Goal: Check status: Check status

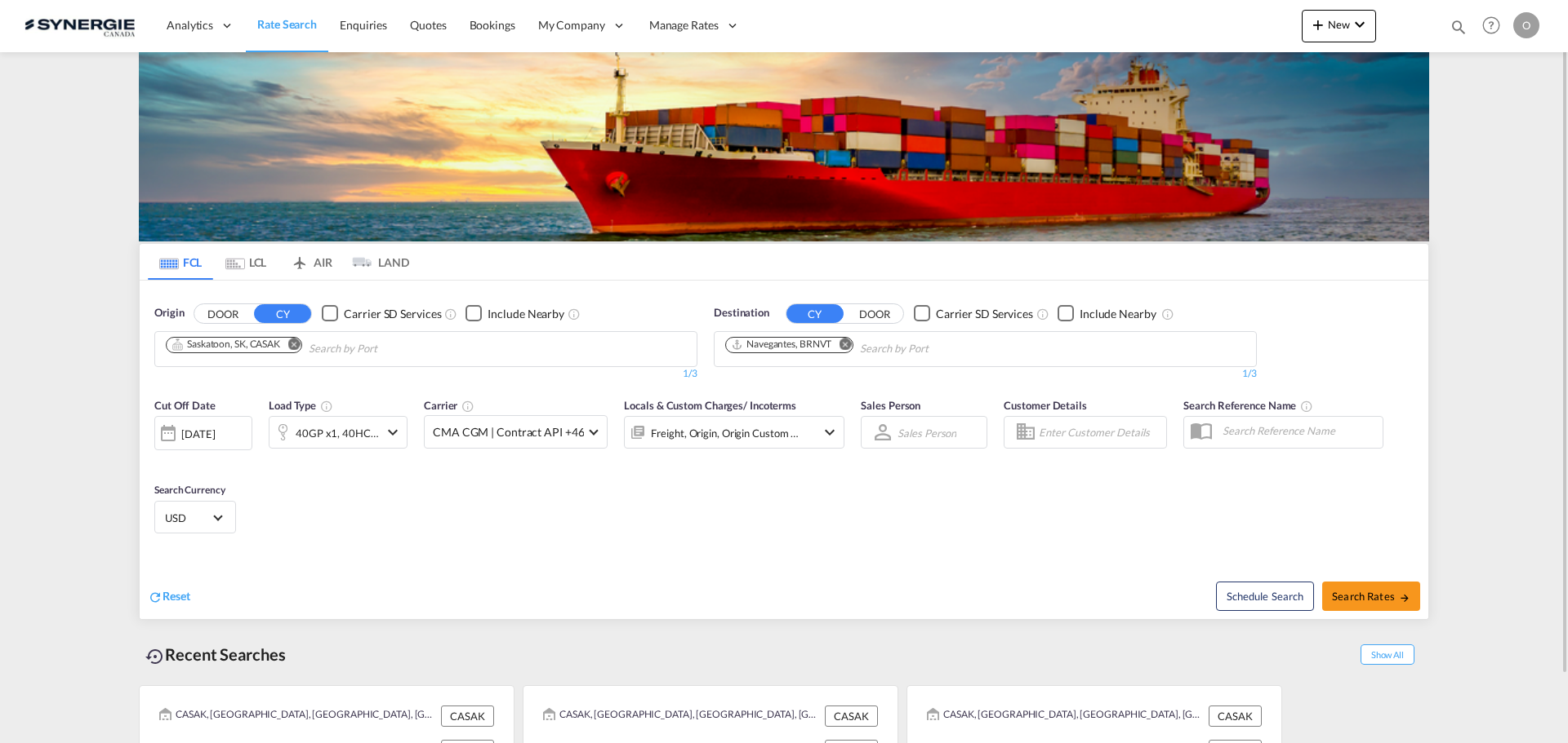
click at [1456, 17] on div "Bookings Quotes Enquiries Help Resources Product Release O My Profile Logout" at bounding box center [1492, 25] width 104 height 51
click at [1456, 18] on md-icon "icon-magnify" at bounding box center [1458, 28] width 18 height 18
click at [1336, 26] on input at bounding box center [1335, 26] width 204 height 29
paste input "SYC003120"
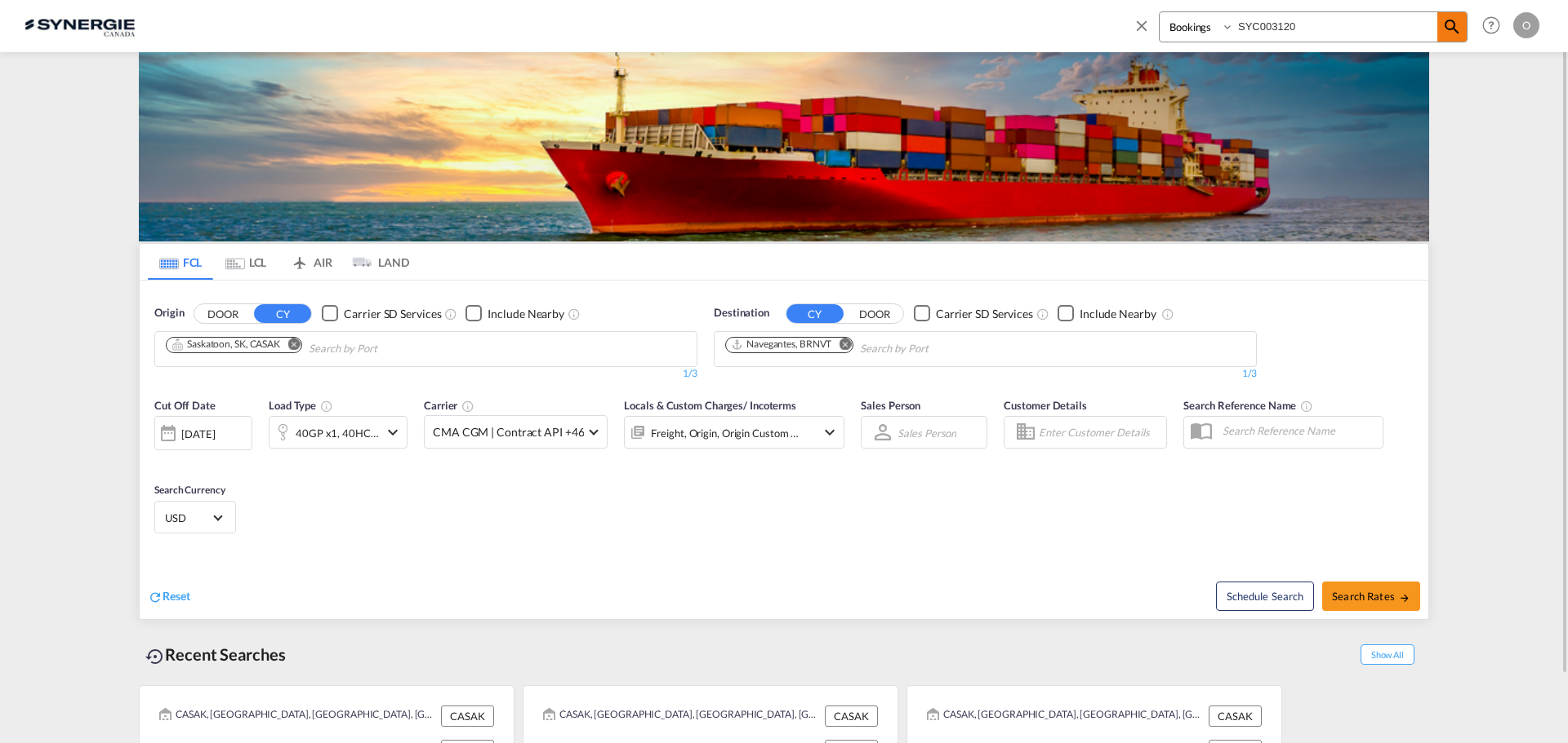
type input "SYC003120"
click at [1448, 29] on md-icon "icon-magnify" at bounding box center [1451, 27] width 19 height 19
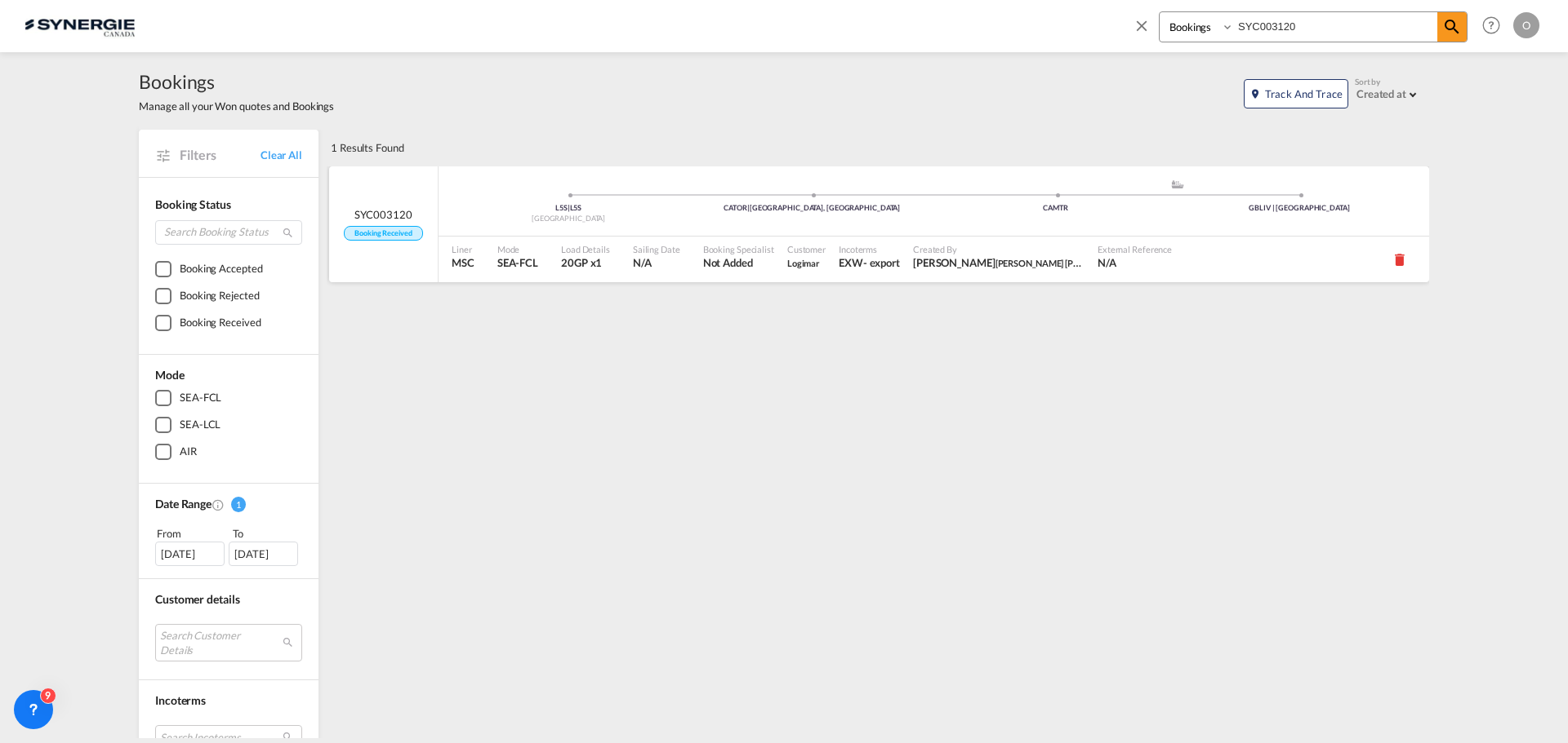
click at [945, 248] on span "Created By" at bounding box center [999, 249] width 171 height 12
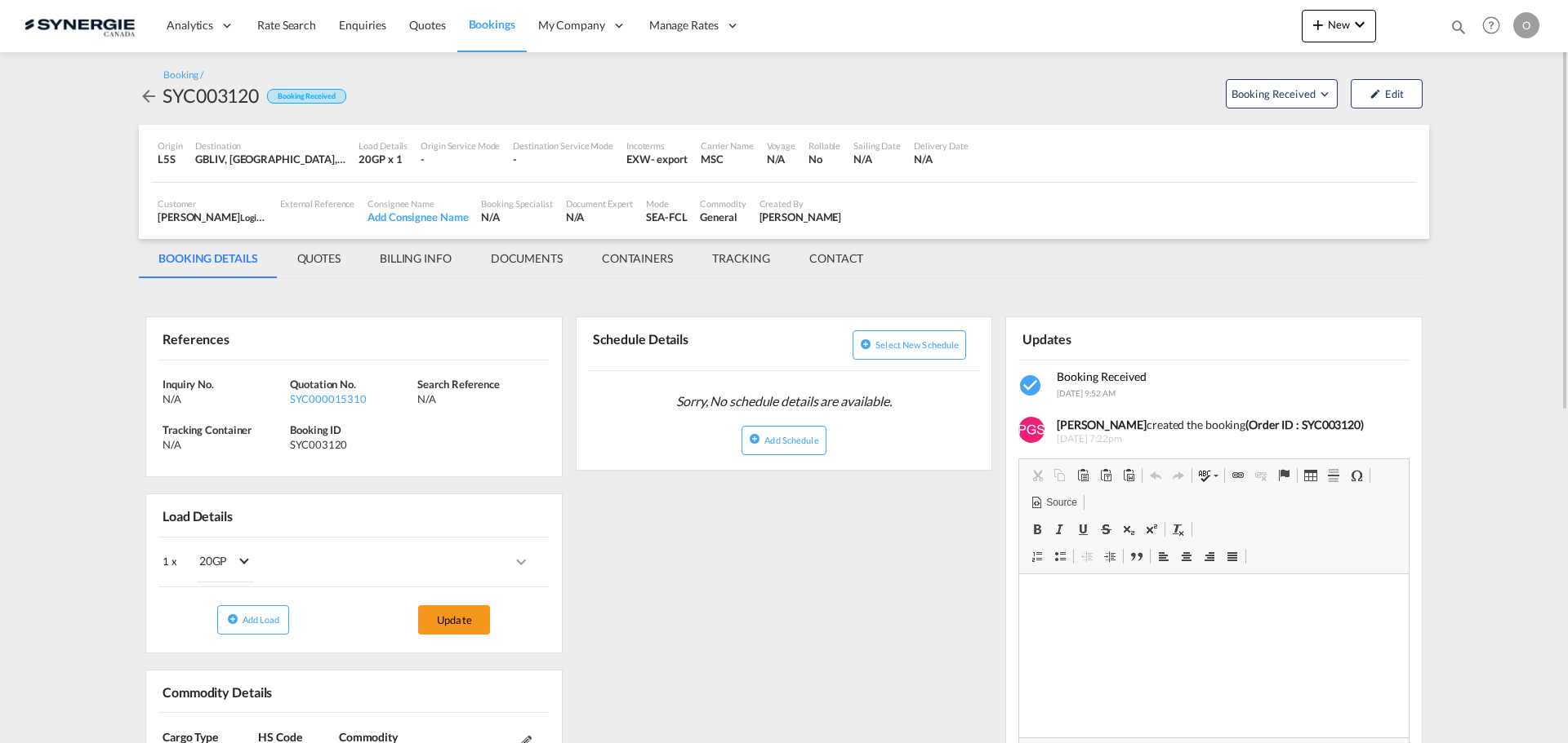
click at [320, 255] on md-tab-item "QUOTES" at bounding box center [319, 259] width 83 height 40
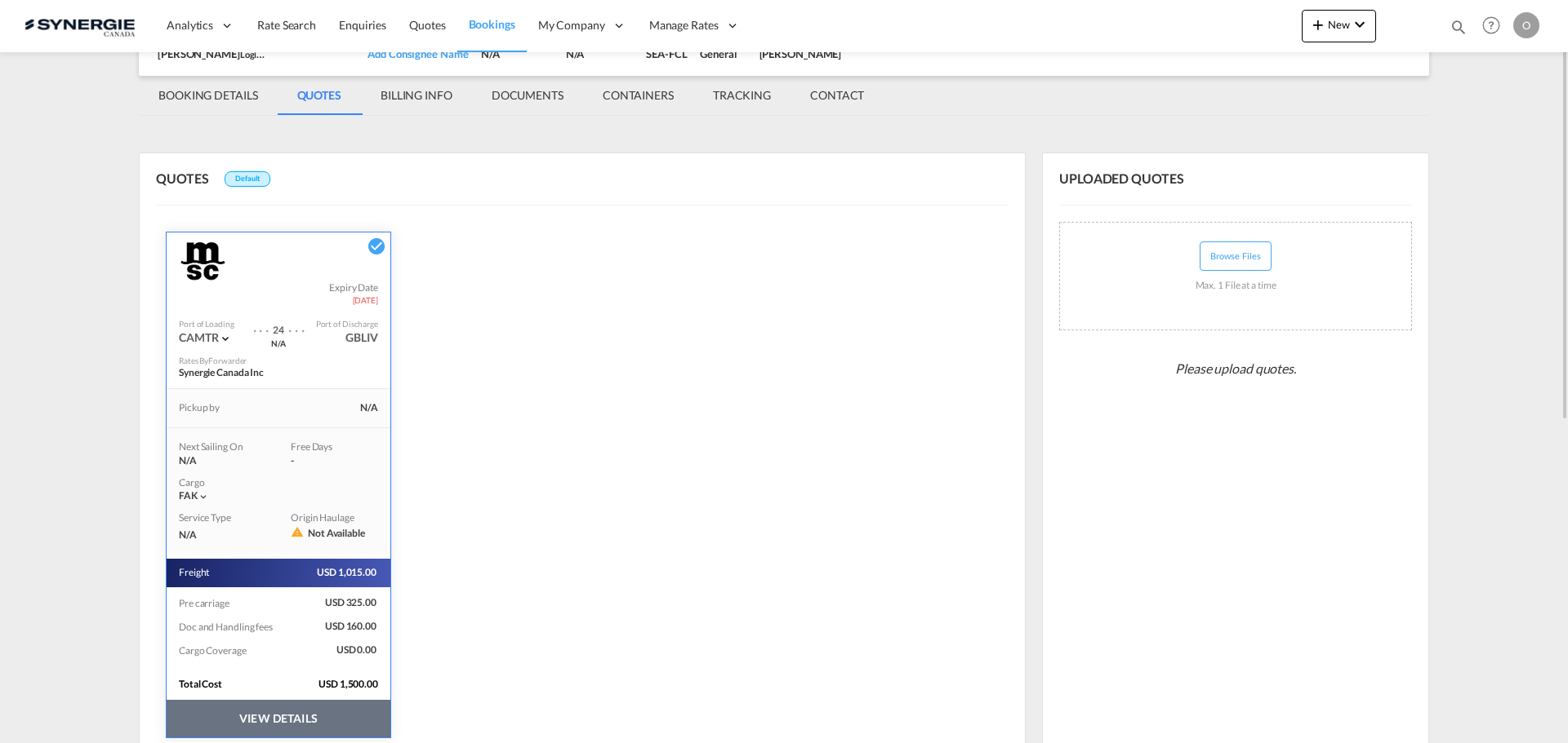
scroll to position [226, 0]
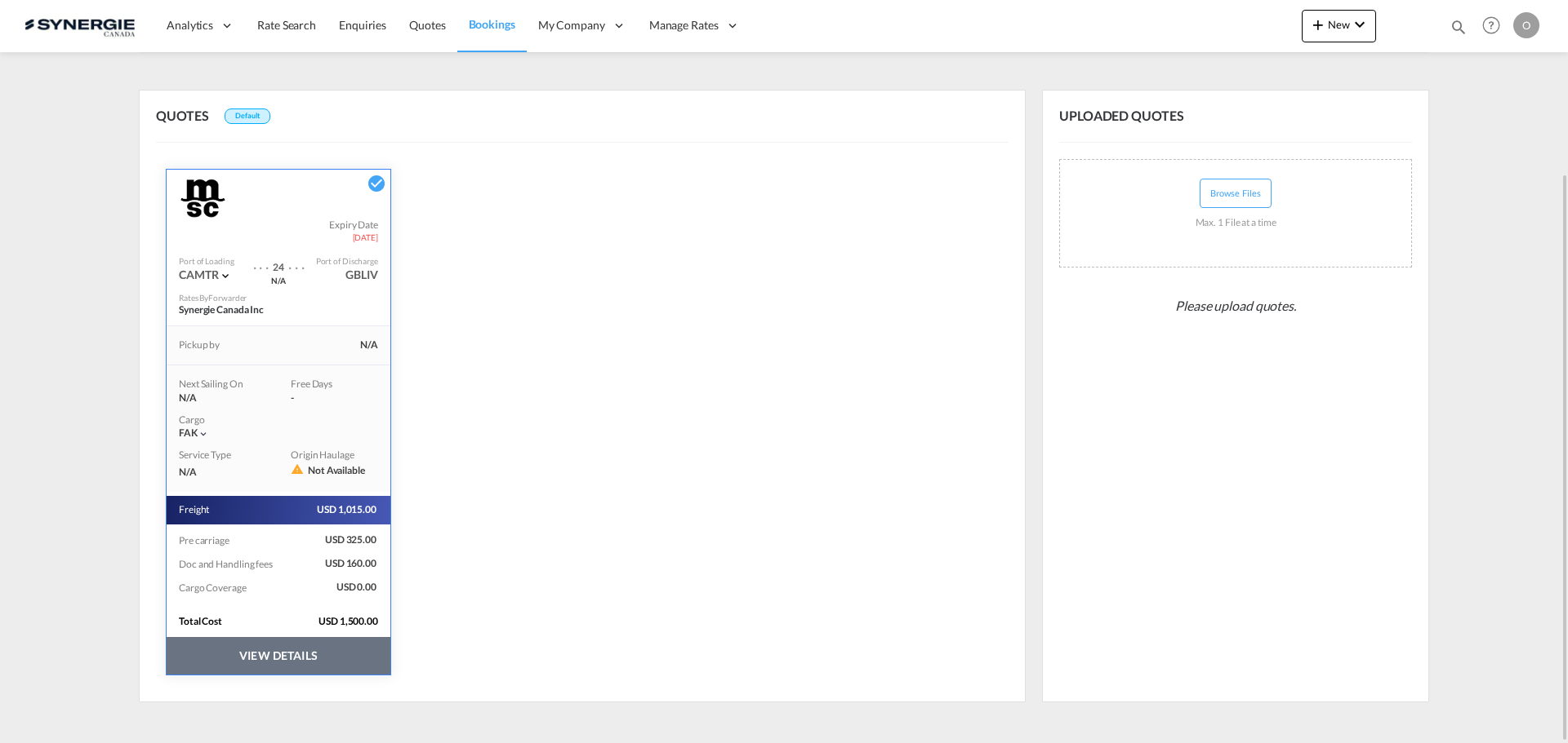
click at [310, 658] on button "VIEW DETAILS" at bounding box center [278, 656] width 224 height 38
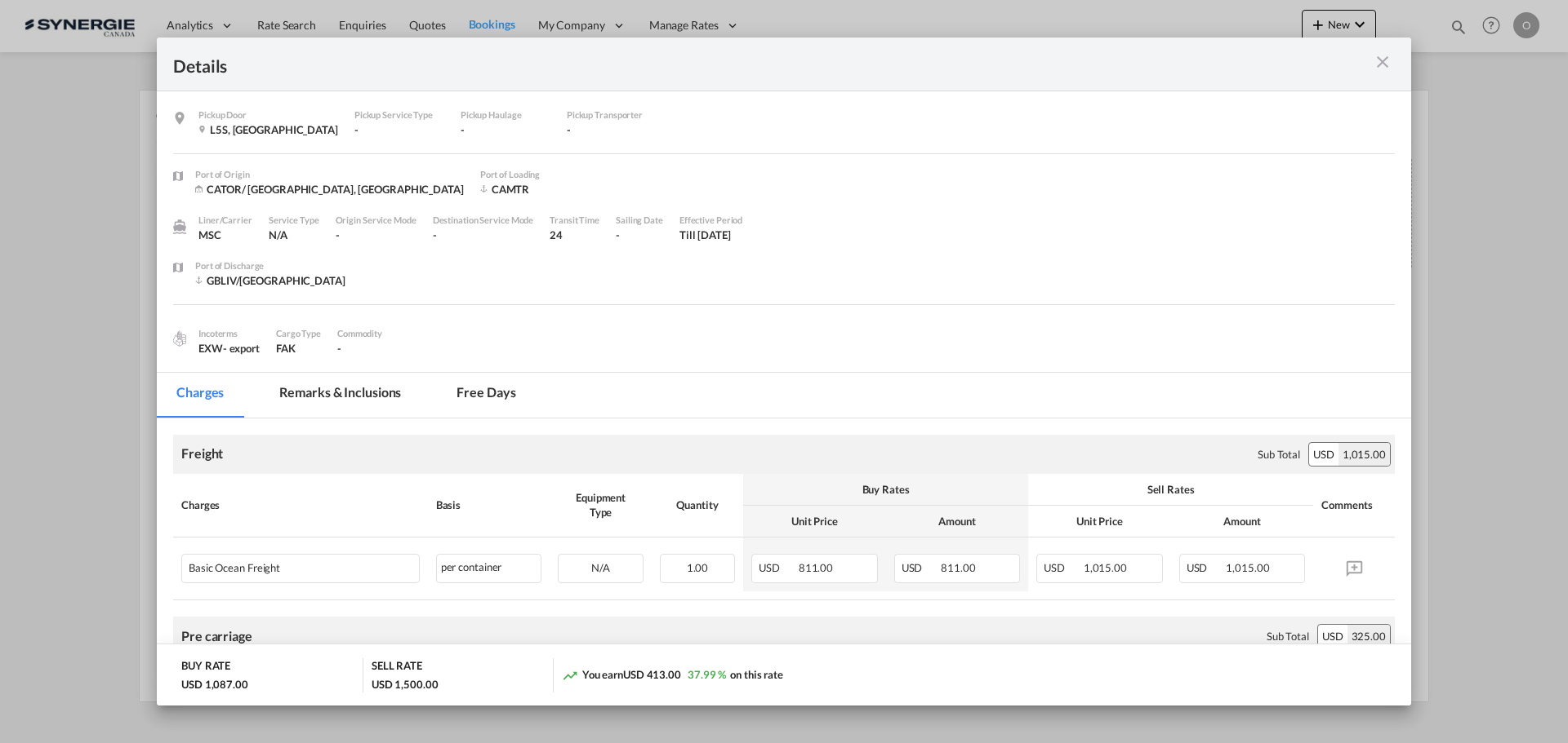
click at [337, 398] on md-tab-item "Remarks & Inclusions" at bounding box center [340, 395] width 161 height 45
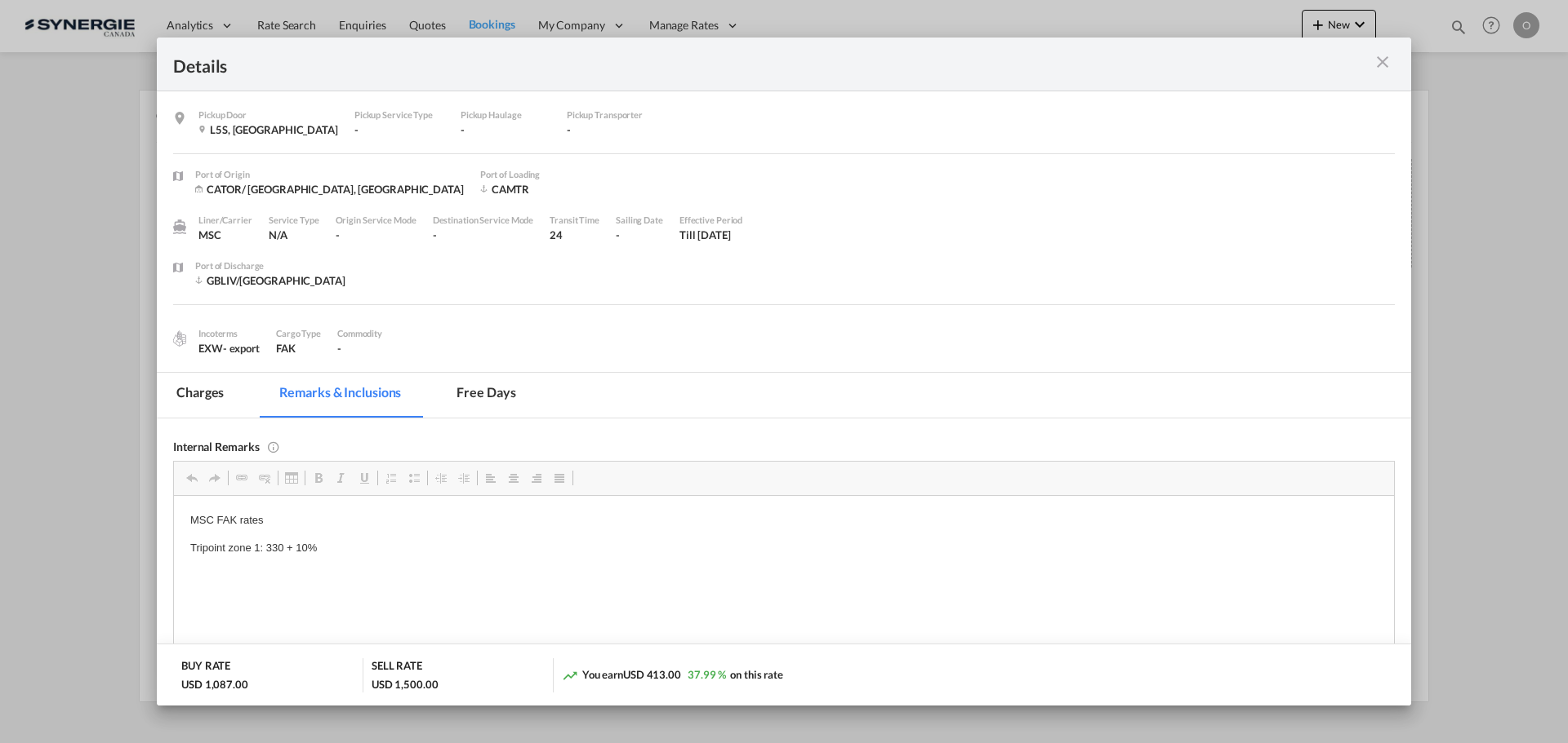
scroll to position [82, 0]
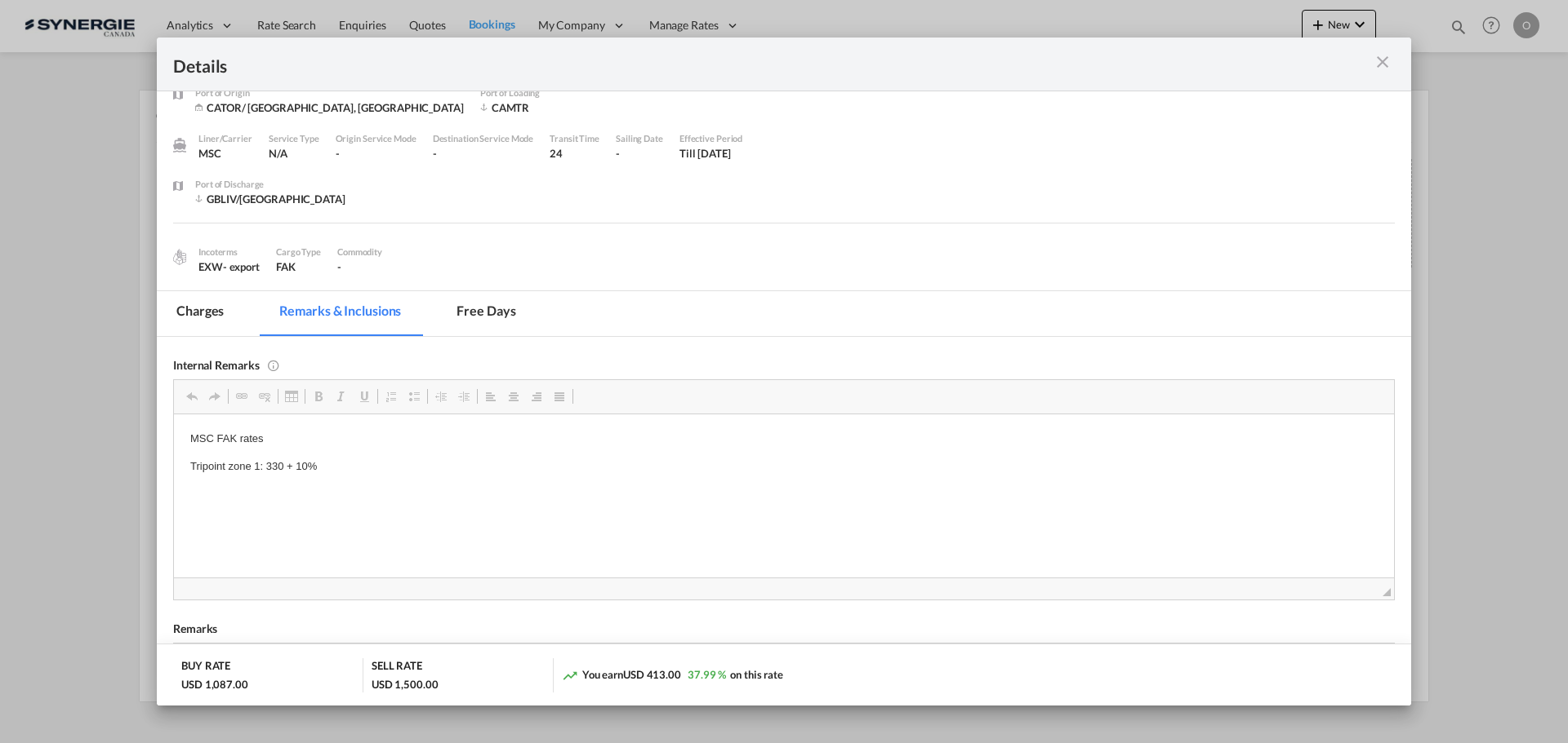
click at [213, 310] on md-tab-item "Charges" at bounding box center [200, 313] width 87 height 45
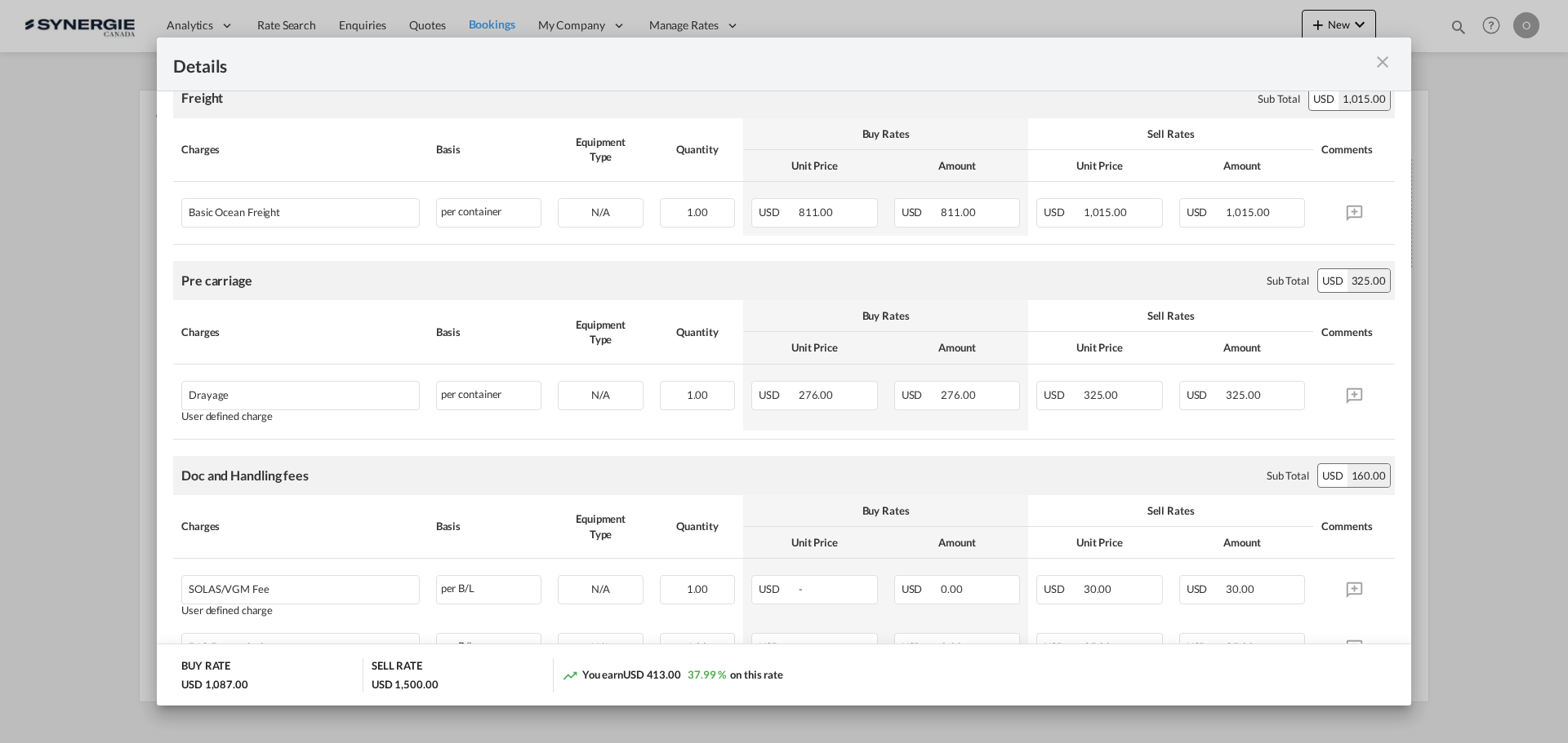
scroll to position [29, 0]
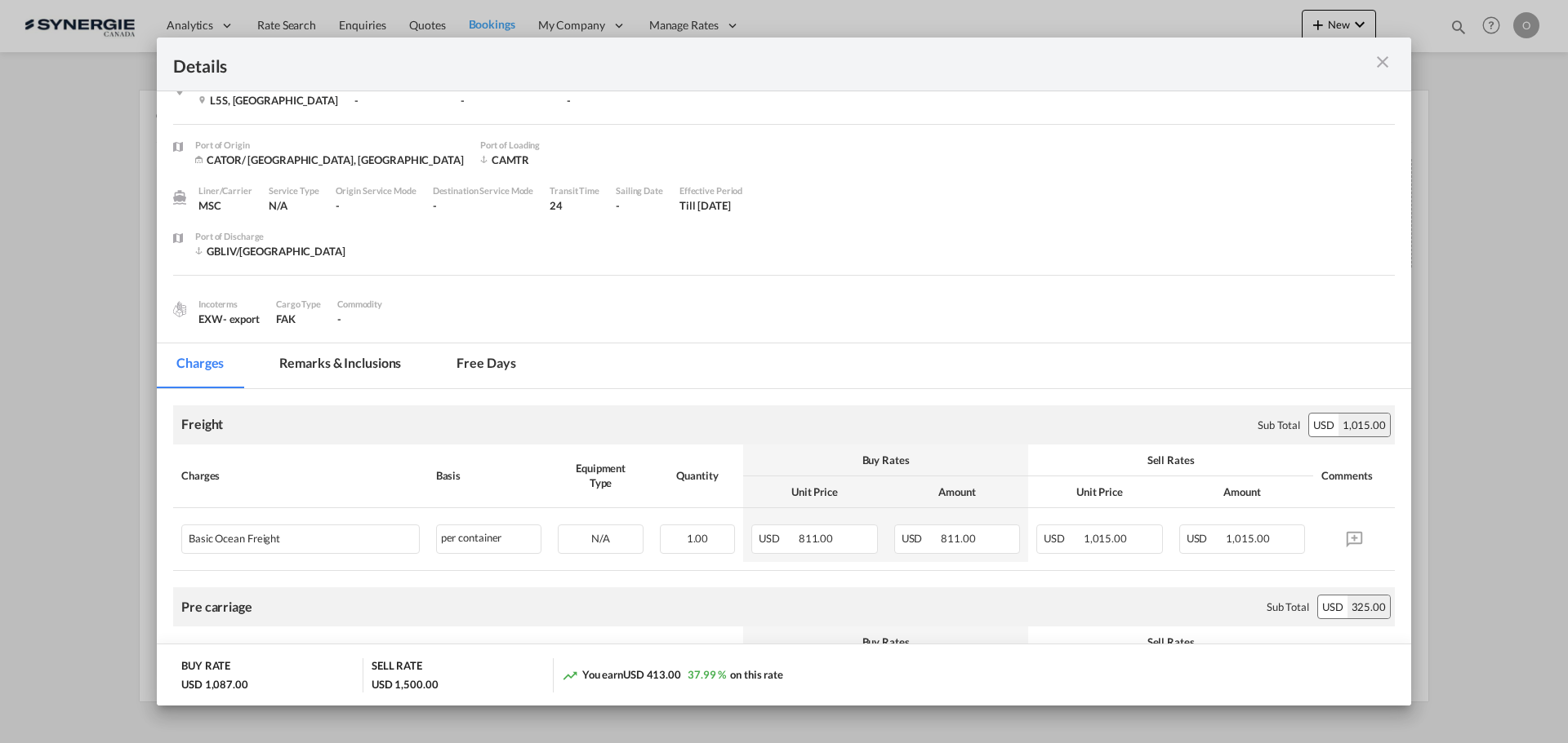
drag, startPoint x: 353, startPoint y: 367, endPoint x: 371, endPoint y: 370, distance: 18.2
click at [353, 367] on md-tab-item "Remarks & Inclusions" at bounding box center [340, 366] width 161 height 45
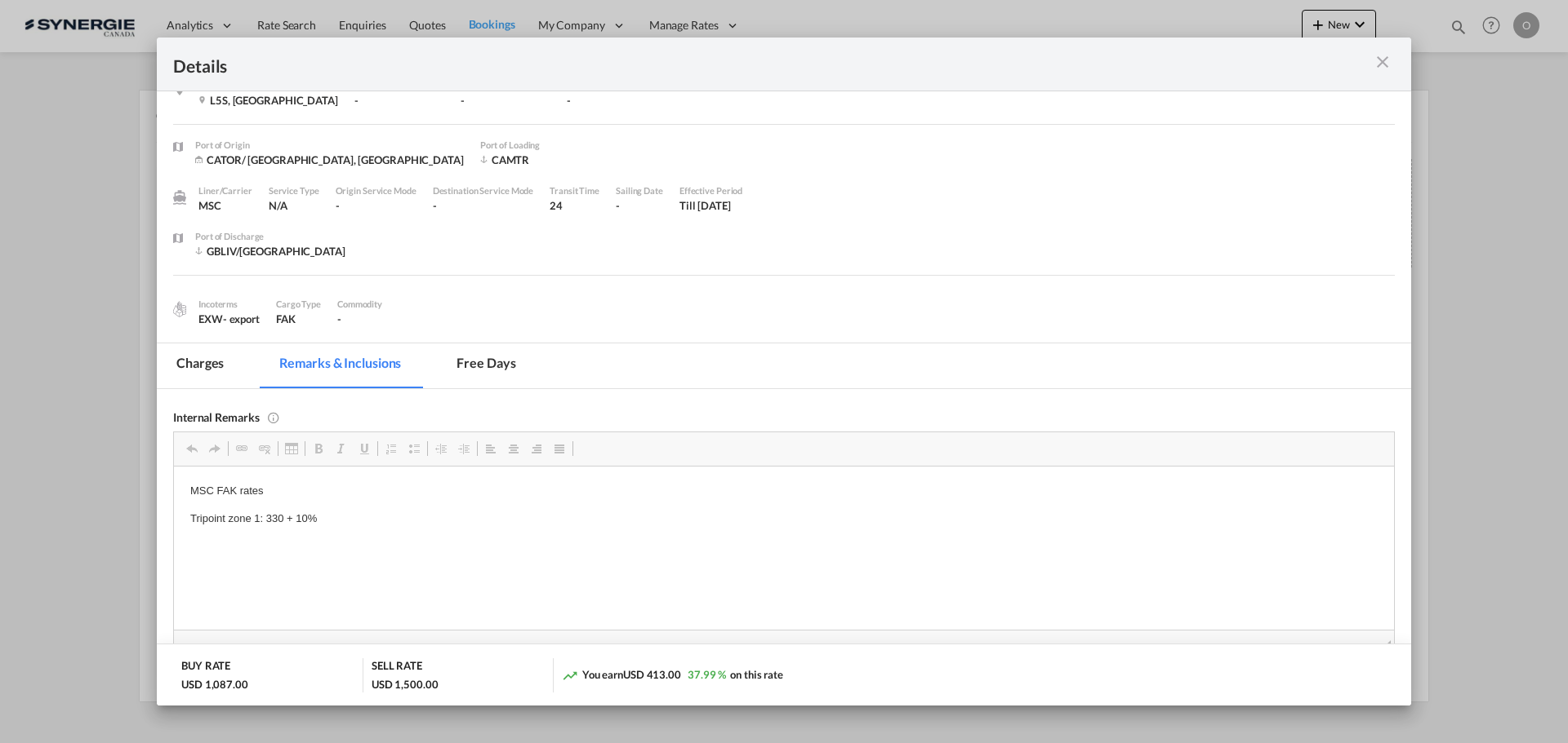
drag, startPoint x: 218, startPoint y: 367, endPoint x: 445, endPoint y: 381, distance: 227.4
click at [217, 368] on md-tab-item "Charges" at bounding box center [200, 366] width 87 height 45
